Goal: Obtain resource: Download file/media

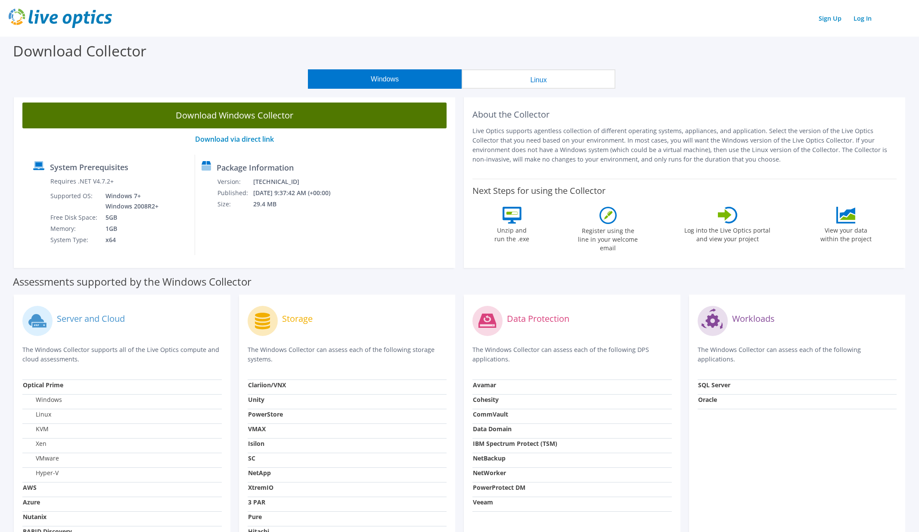
click at [237, 112] on link "Download Windows Collector" at bounding box center [234, 116] width 424 height 26
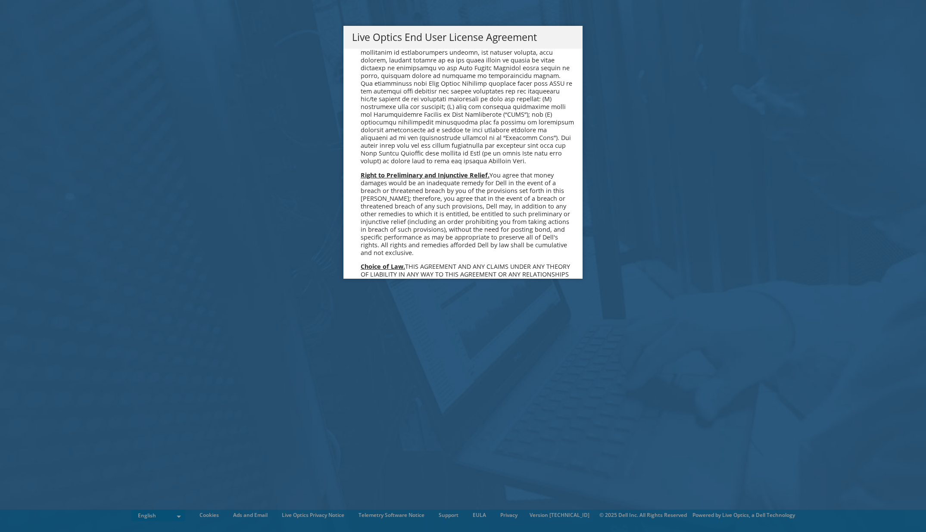
scroll to position [3257, 0]
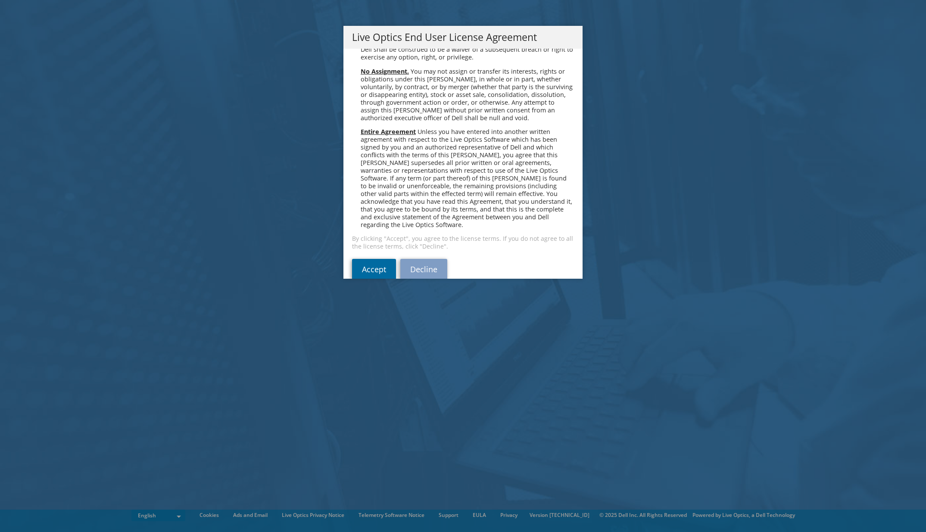
click at [376, 259] on link "Accept" at bounding box center [374, 269] width 44 height 21
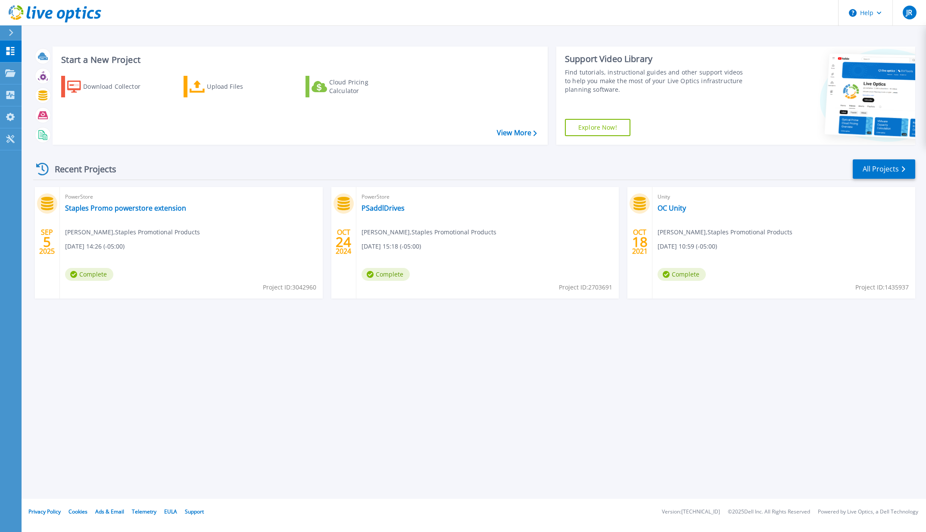
click at [495, 311] on div "[DATE] PowerStore Staples Promo powerstore extension [PERSON_NAME] , [PERSON_NA…" at bounding box center [470, 251] width 889 height 129
click at [535, 364] on div "Start a New Project Download Collector Upload Files Cloud Pricing Calculator Vi…" at bounding box center [474, 249] width 904 height 499
click at [156, 206] on link "Staples Promo powerstore extension" at bounding box center [125, 208] width 121 height 9
